Goal: Information Seeking & Learning: Learn about a topic

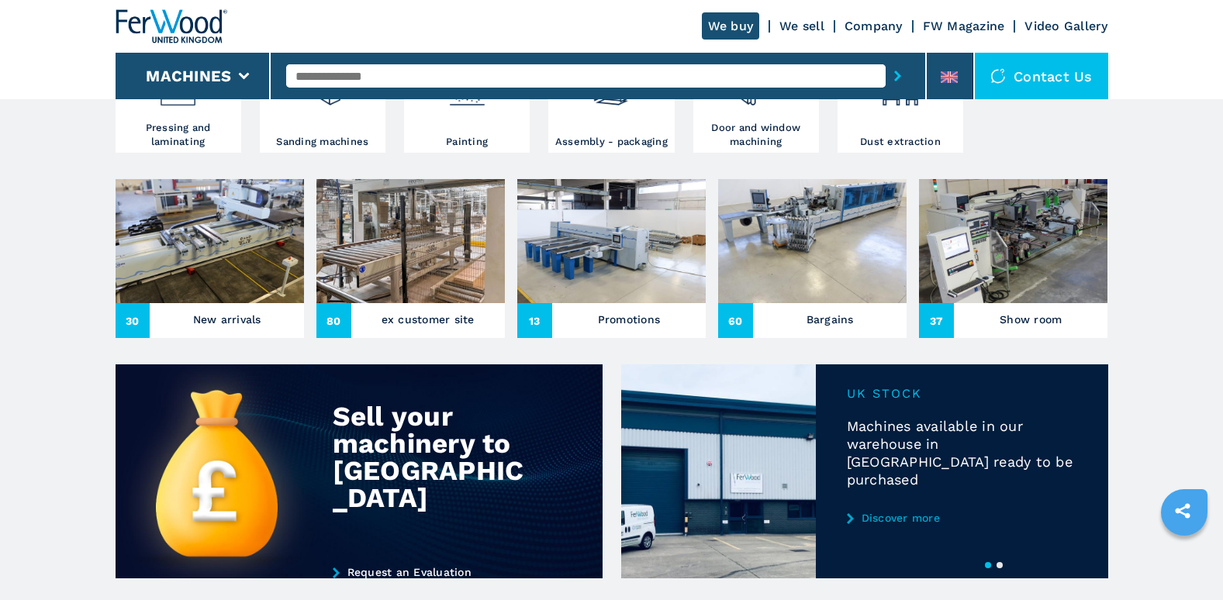
scroll to position [465, 0]
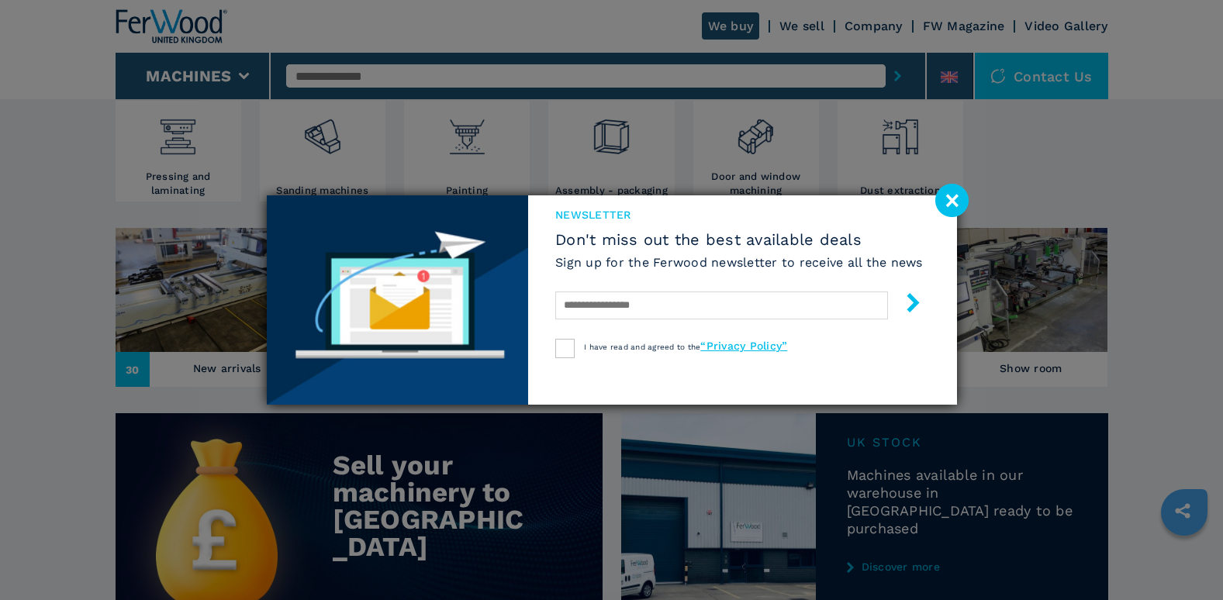
click at [133, 365] on div "newsletter Don't miss out the best available deals Sign up for the Ferwood news…" at bounding box center [611, 300] width 1223 height 600
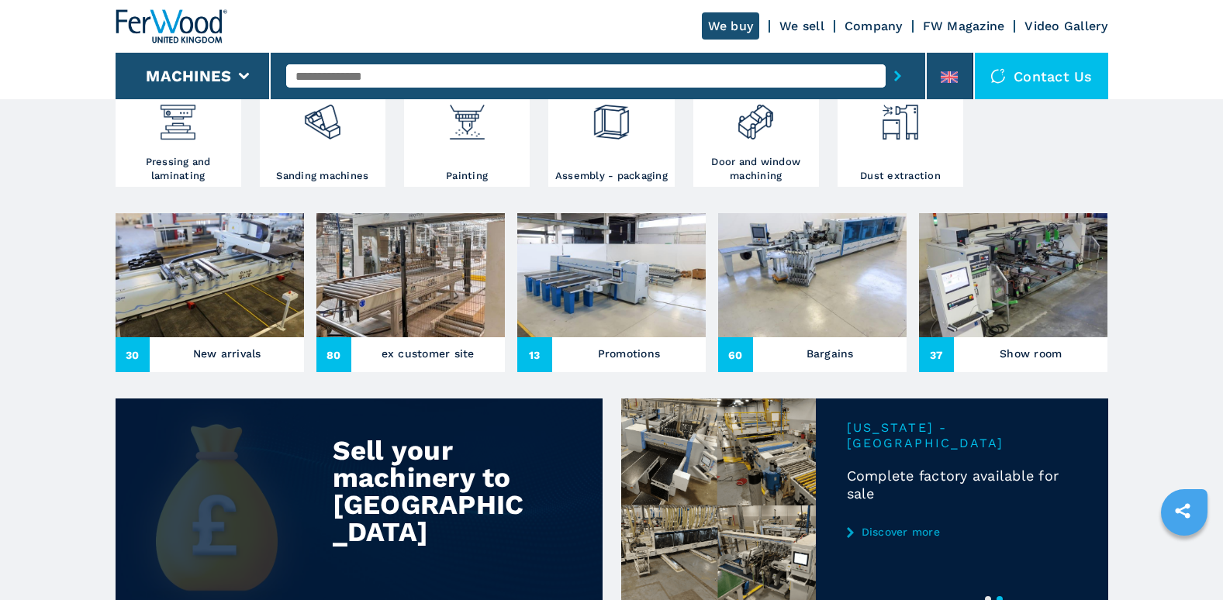
scroll to position [388, 0]
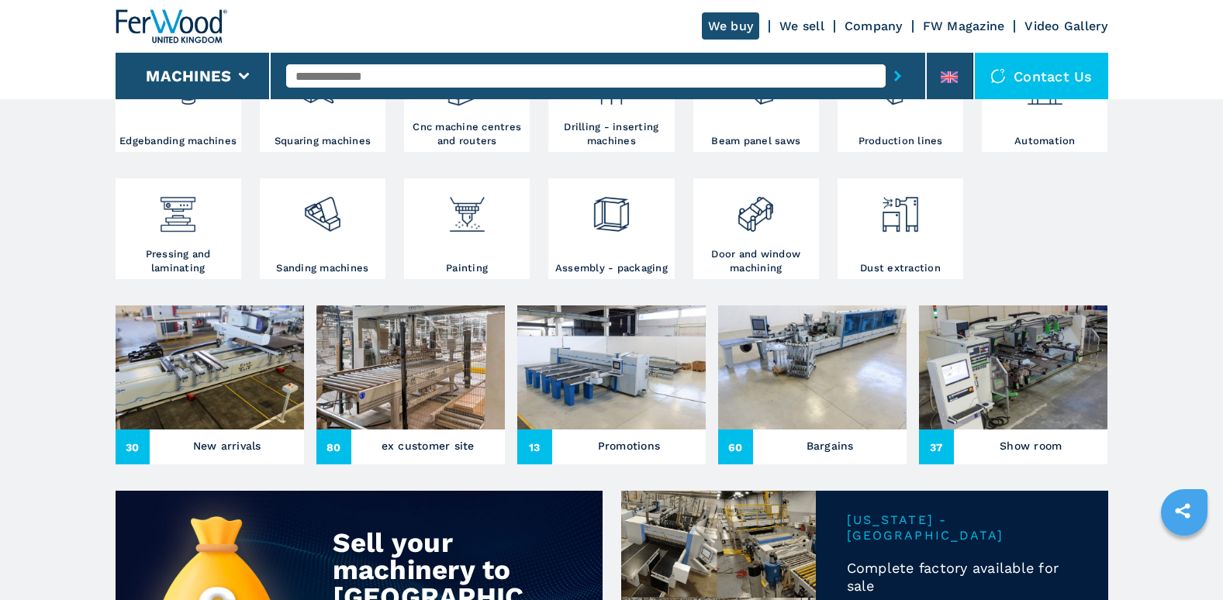
click at [211, 360] on img at bounding box center [210, 368] width 188 height 124
click at [211, 358] on img at bounding box center [210, 368] width 188 height 124
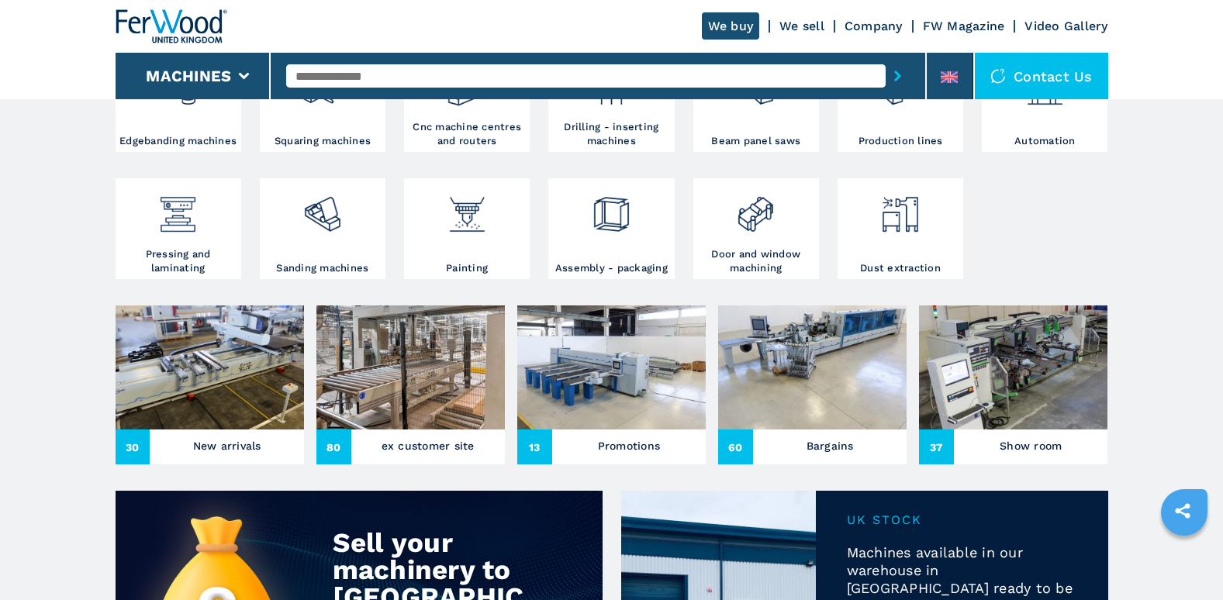
click at [216, 383] on img at bounding box center [210, 368] width 188 height 124
click at [169, 356] on img at bounding box center [210, 368] width 188 height 124
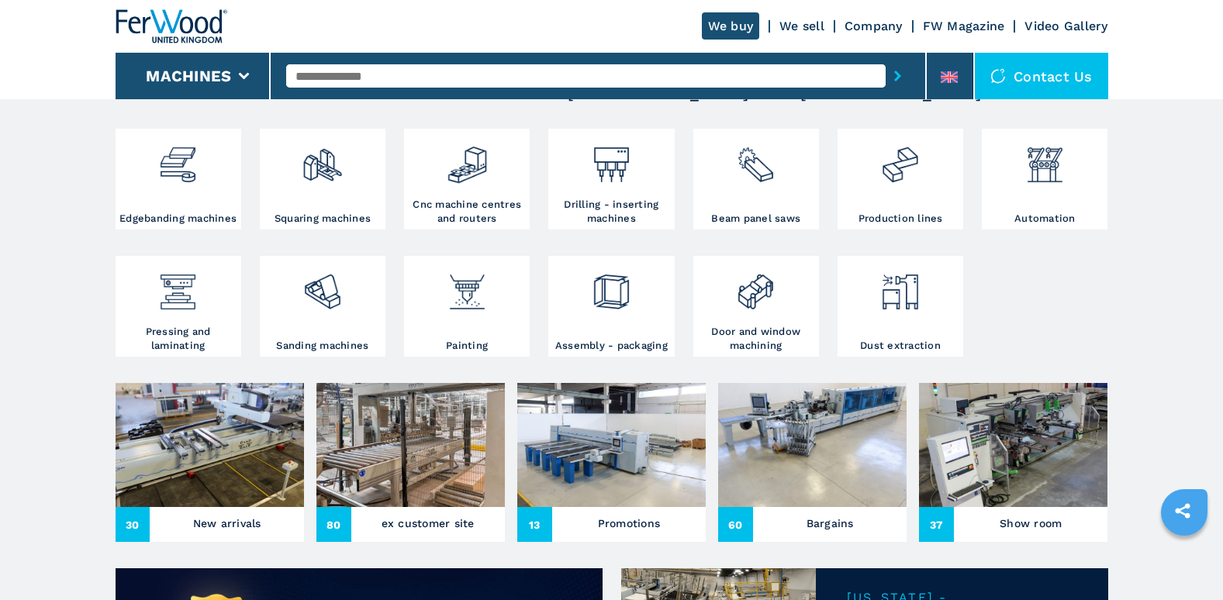
scroll to position [394, 0]
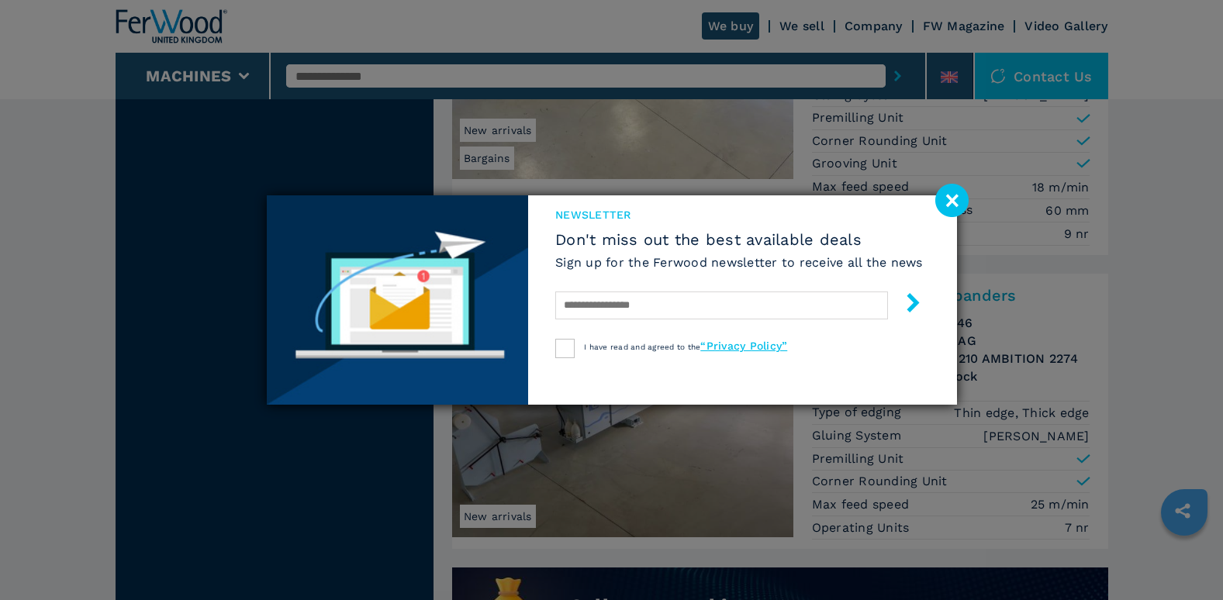
scroll to position [1086, 0]
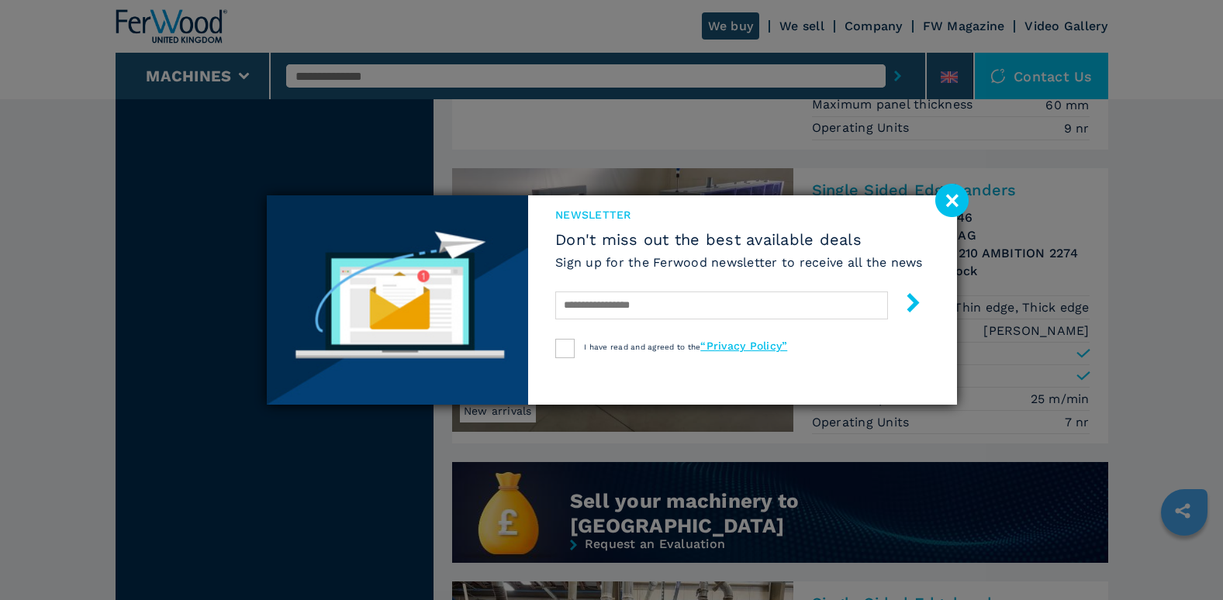
click at [947, 196] on image at bounding box center [951, 200] width 33 height 33
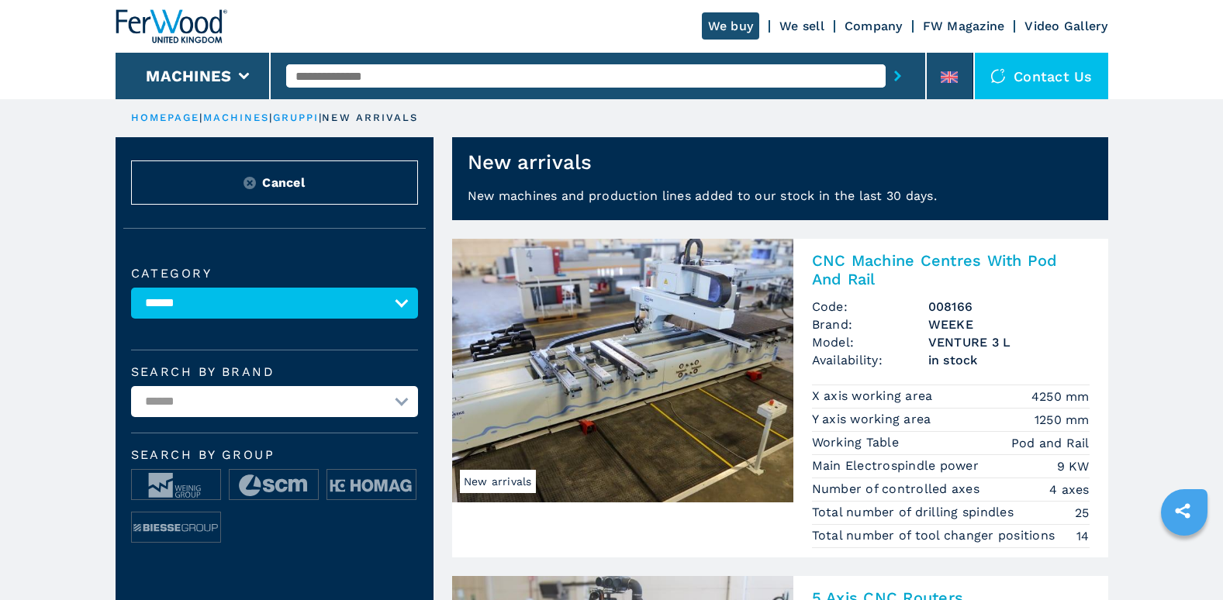
scroll to position [0, 0]
